Goal: Find specific page/section: Find specific page/section

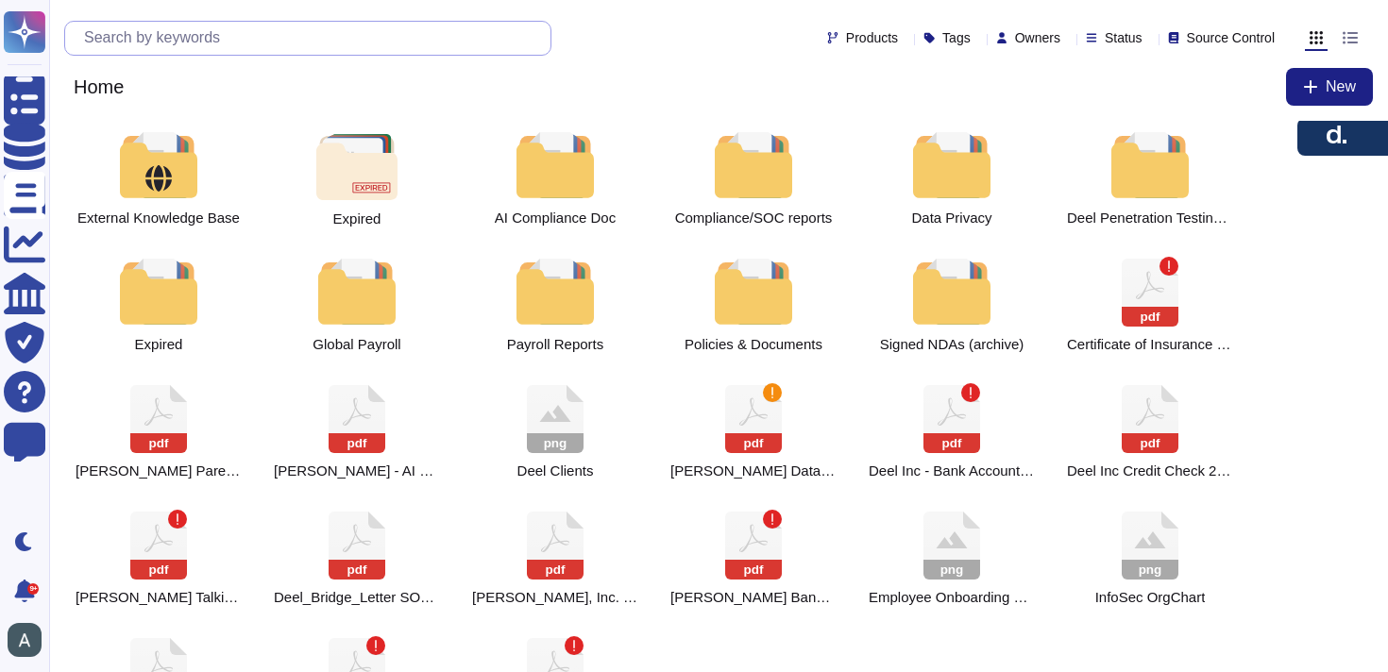
click at [214, 46] on input "text" at bounding box center [313, 38] width 476 height 33
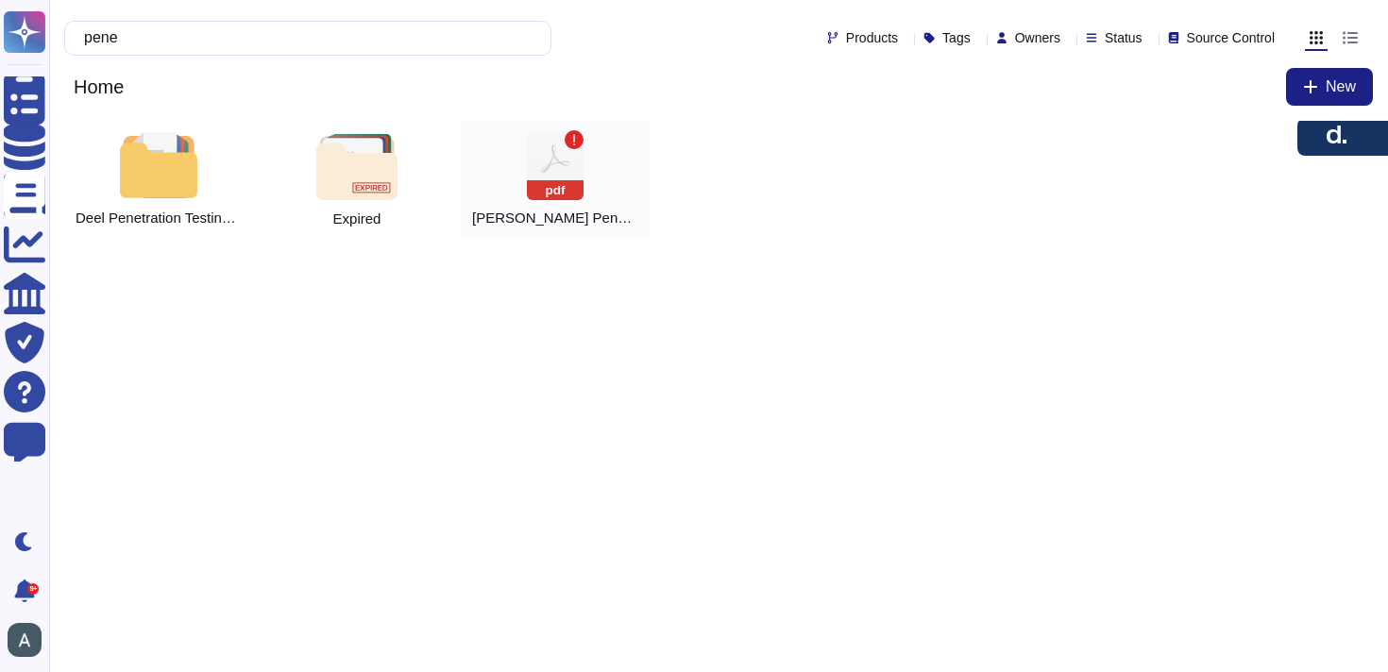
type input "pene"
click at [545, 172] on icon "pdf" at bounding box center [555, 166] width 57 height 68
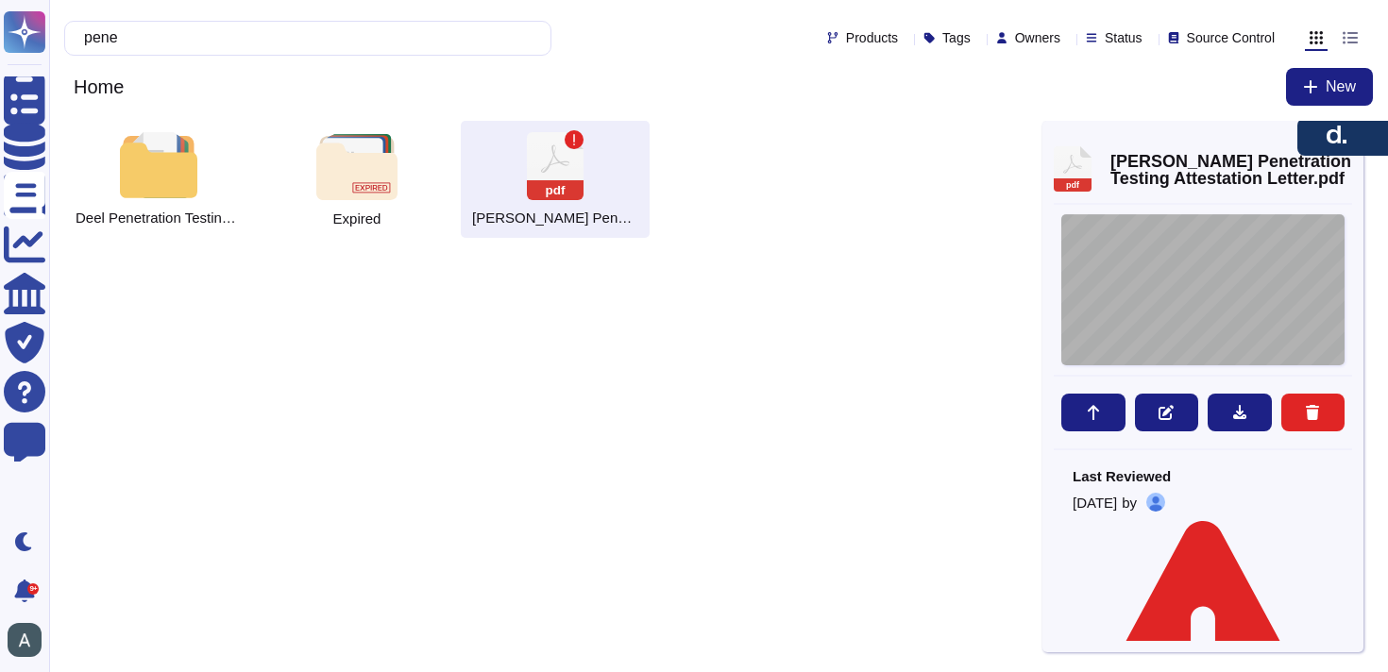
click at [1157, 303] on div "Integrity Consulting & Risk Management I +972 - 77 - 403 - 0846 I 29 Carlibach …" at bounding box center [1203, 289] width 283 height 151
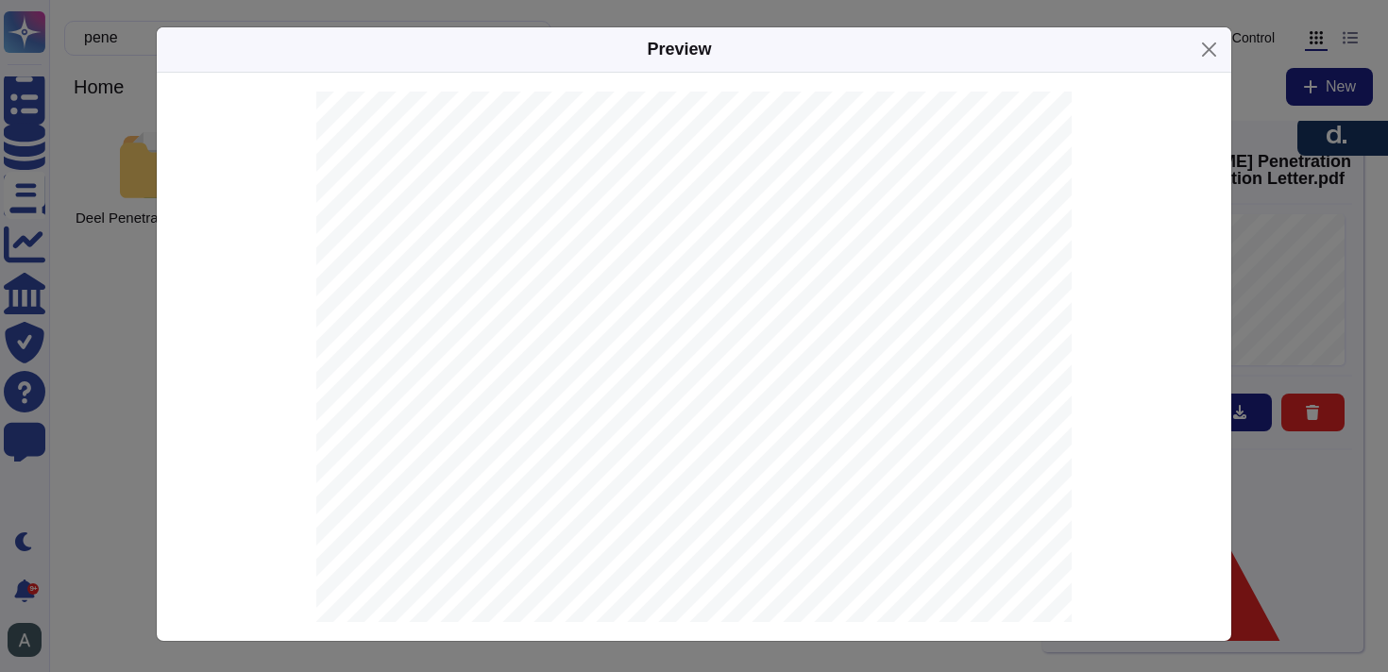
scroll to position [158, 0]
